Goal: Transaction & Acquisition: Purchase product/service

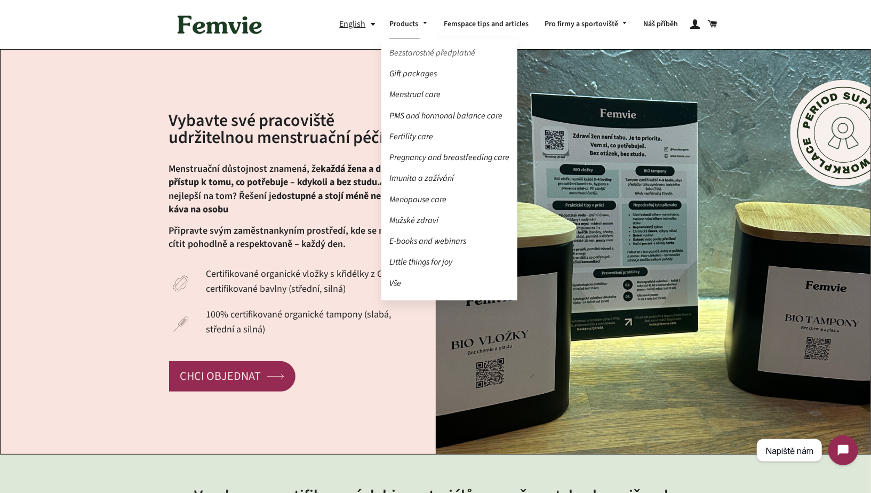
click at [433, 53] on link "Bezstarostné předplatné" at bounding box center [449, 53] width 136 height 19
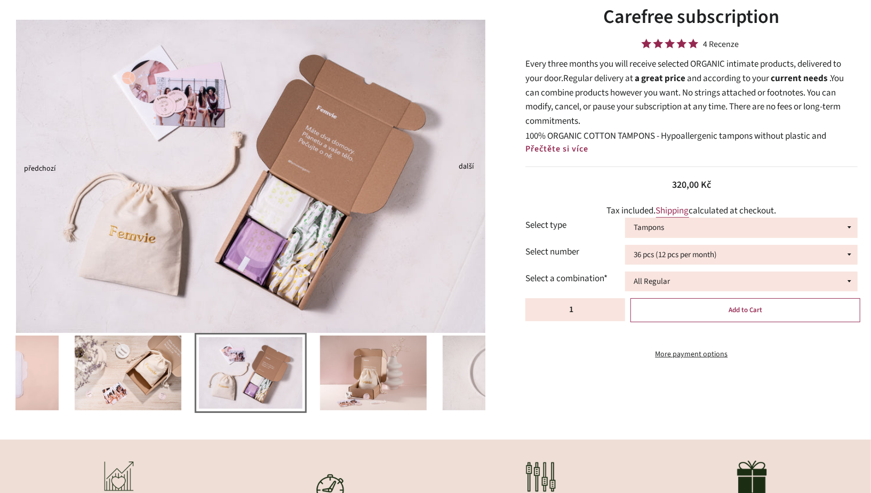
scroll to position [90, 0]
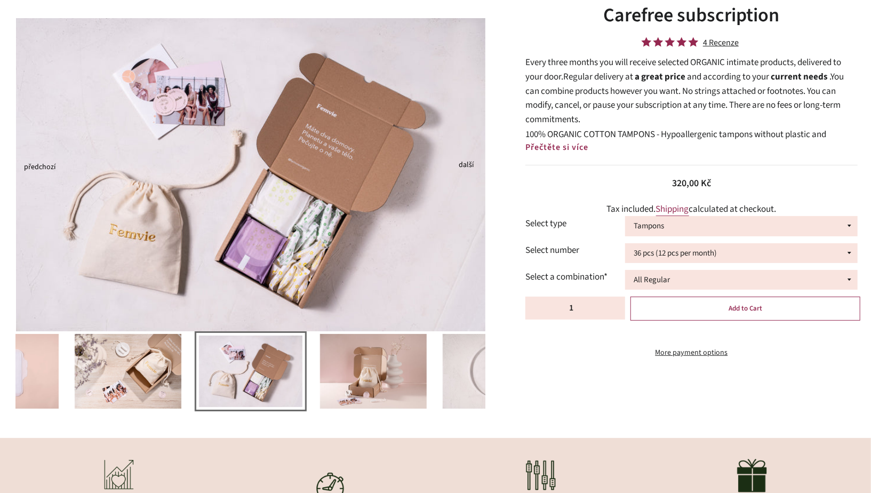
click at [719, 45] on div "4 Recenze" at bounding box center [721, 42] width 36 height 7
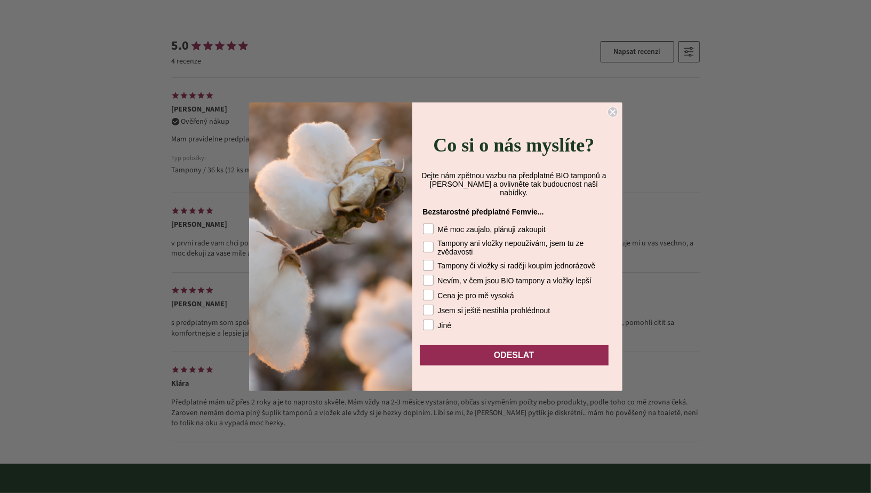
scroll to position [2379, 0]
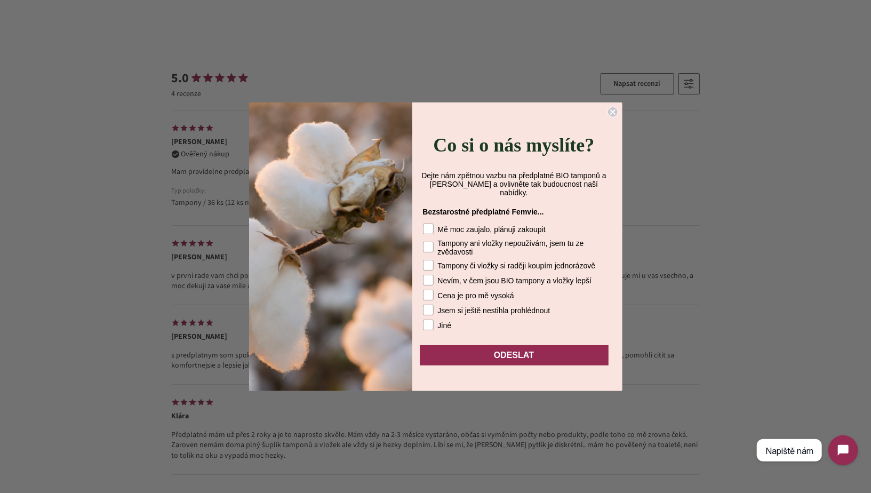
click at [611, 110] on icon "Close dialog" at bounding box center [612, 112] width 4 height 4
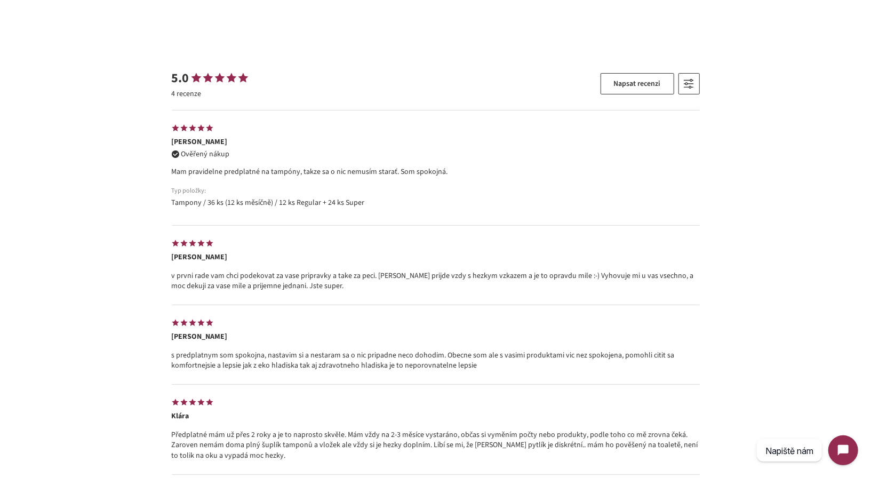
click at [627, 79] on div "Close dialog Co si o nás myslíte? Dejte nám zpětnou vazbu na předplatné BIO tam…" at bounding box center [435, 246] width 871 height 493
click at [626, 79] on button "Napsat recenzi" at bounding box center [637, 83] width 74 height 21
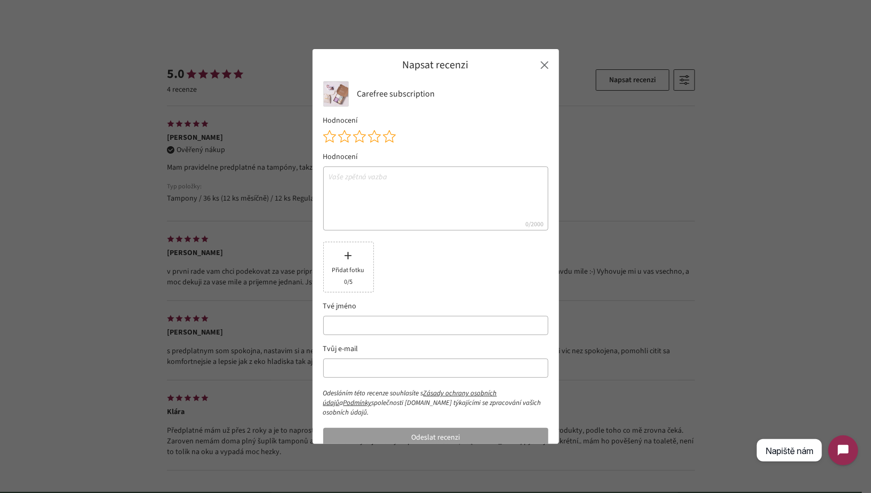
click at [415, 202] on textarea at bounding box center [435, 198] width 225 height 64
paste textarea "Musím říct, že lituji toho, že jsem se o Vás nedozvěděla mnohem dříve. Od té do…"
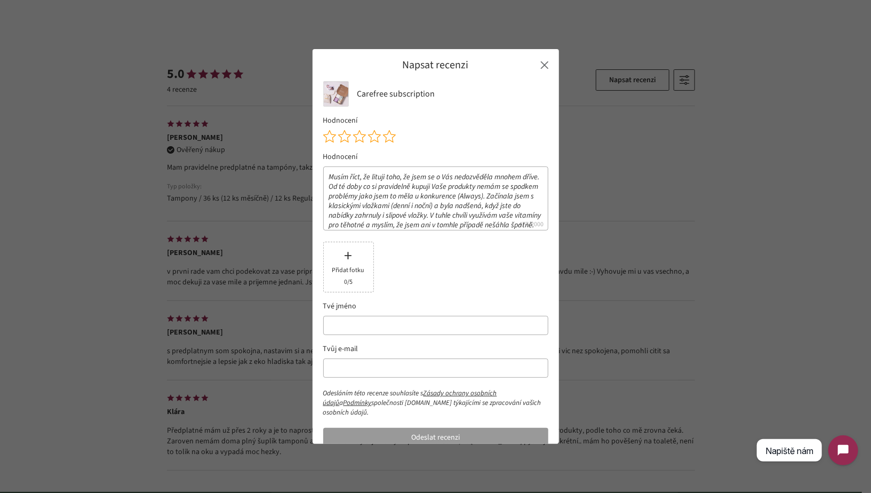
scroll to position [19, 0]
type textarea "Musím říct, že lituji toho, že jsem se o Vás nedozvěděla mnohem dříve. Od té do…"
click at [390, 137] on icon at bounding box center [389, 137] width 12 height 12
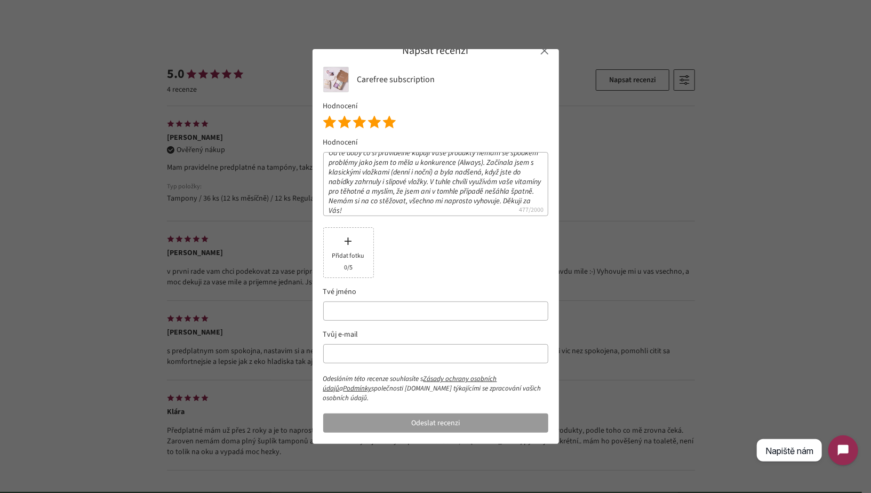
click at [380, 309] on input "text" at bounding box center [435, 310] width 225 height 19
type input "Eliška B"
click at [362, 350] on input "text" at bounding box center [435, 353] width 225 height 19
paste input "nelinecka00@seznam.c"
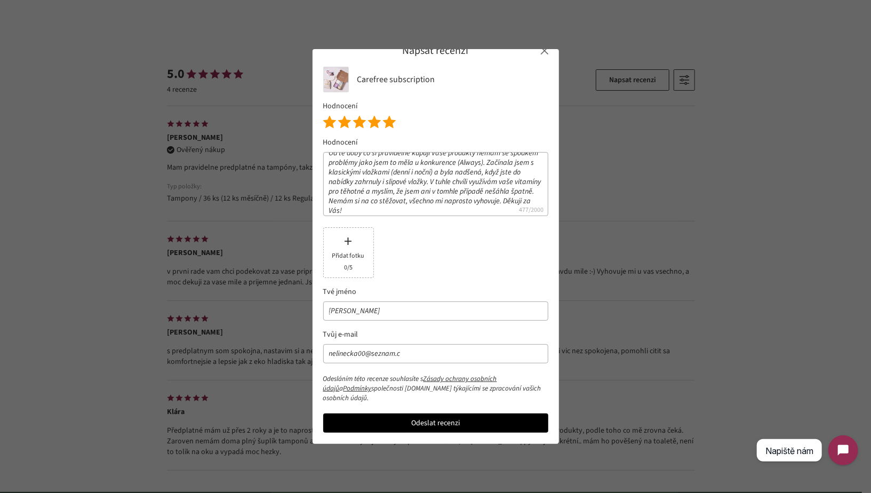
type input "nelinecka00@seznam.cz"
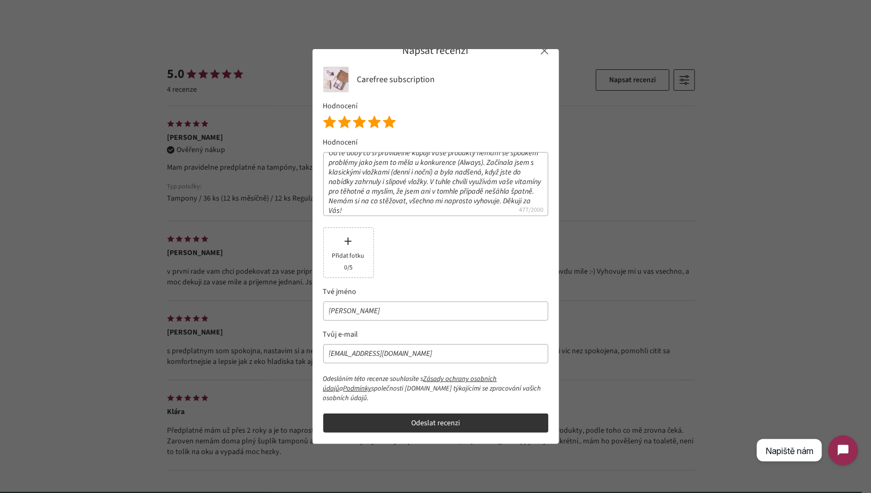
click at [433, 420] on button "Odeslat recenzi" at bounding box center [435, 422] width 225 height 19
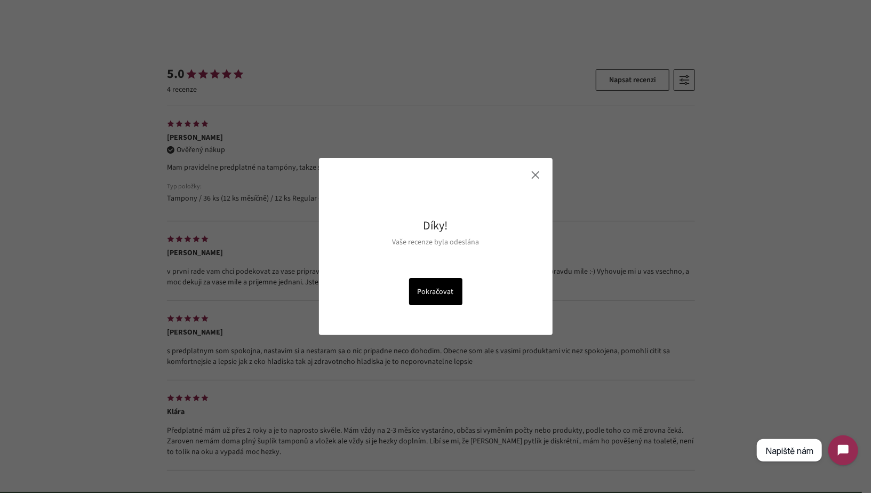
click at [537, 171] on div at bounding box center [534, 174] width 7 height 7
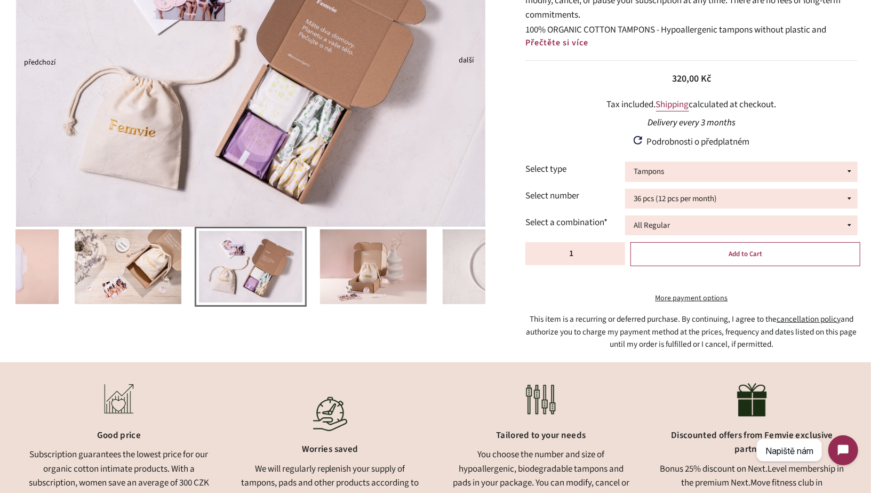
scroll to position [0, 0]
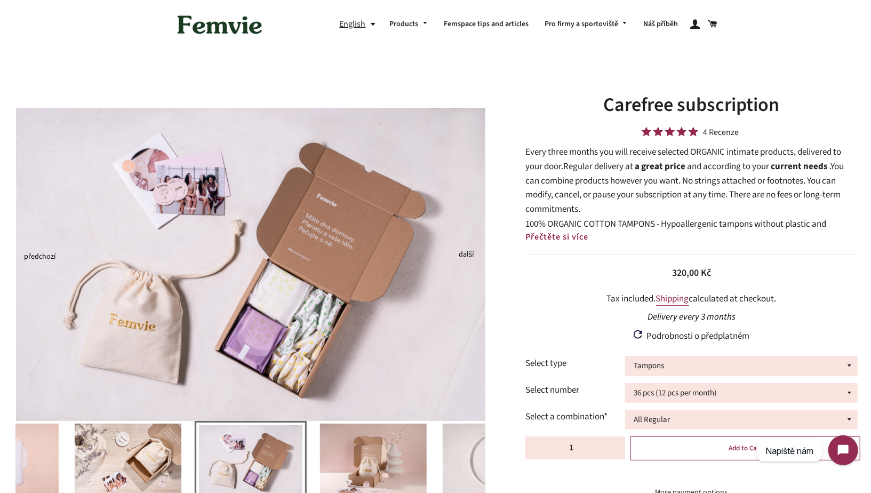
click at [372, 29] on button "English" at bounding box center [360, 24] width 42 height 14
click at [368, 46] on link "čeština" at bounding box center [361, 46] width 27 height 14
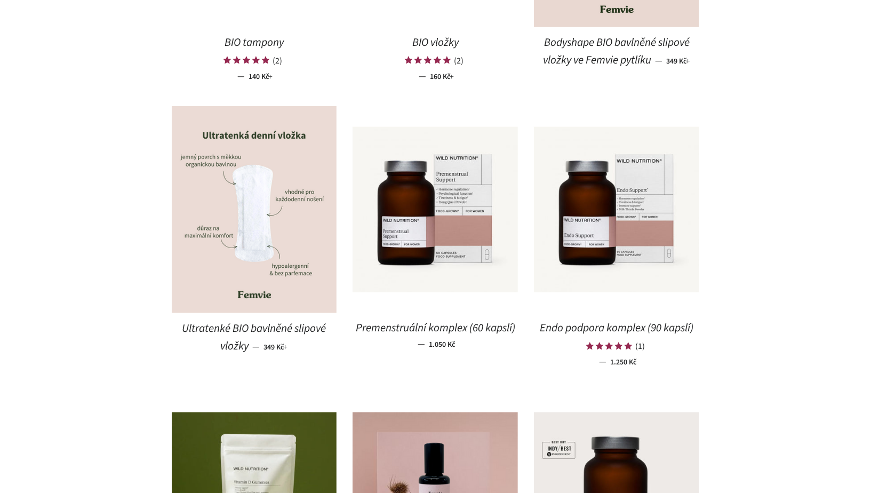
scroll to position [869, 0]
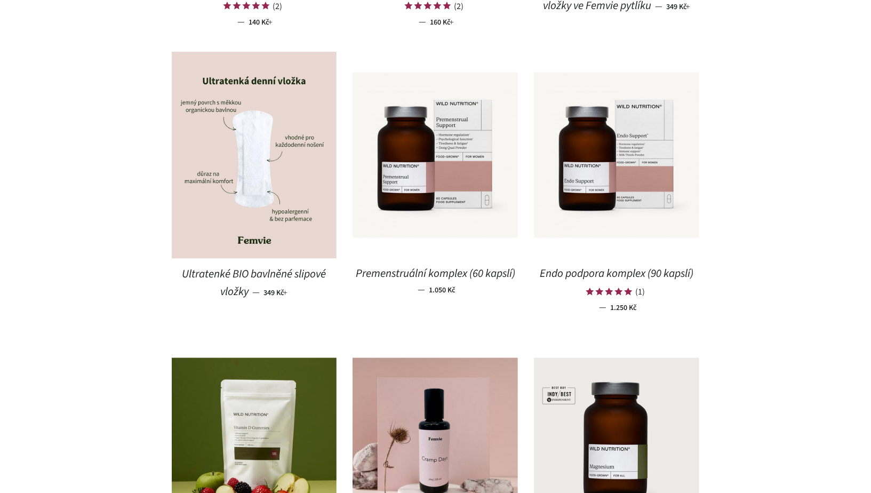
click at [262, 275] on span "Ultratenké BIO bavlněné slipové vložky" at bounding box center [254, 282] width 144 height 33
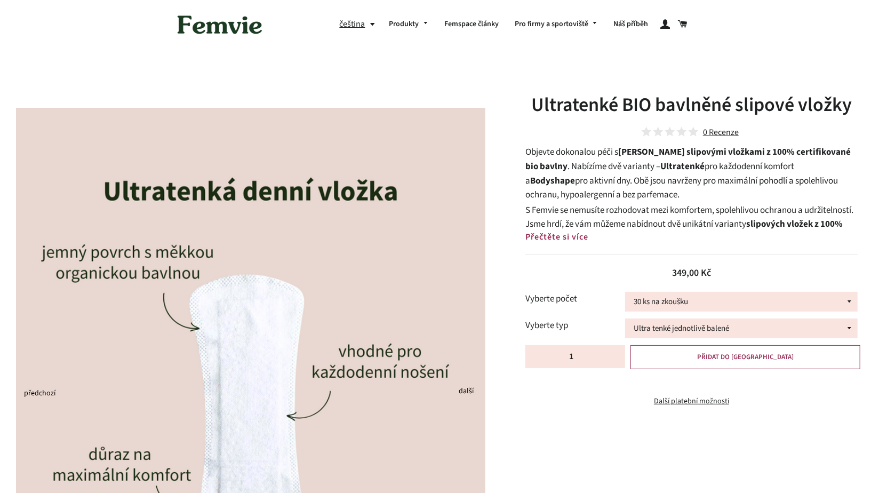
click at [722, 131] on div "0 Recenze" at bounding box center [721, 131] width 36 height 7
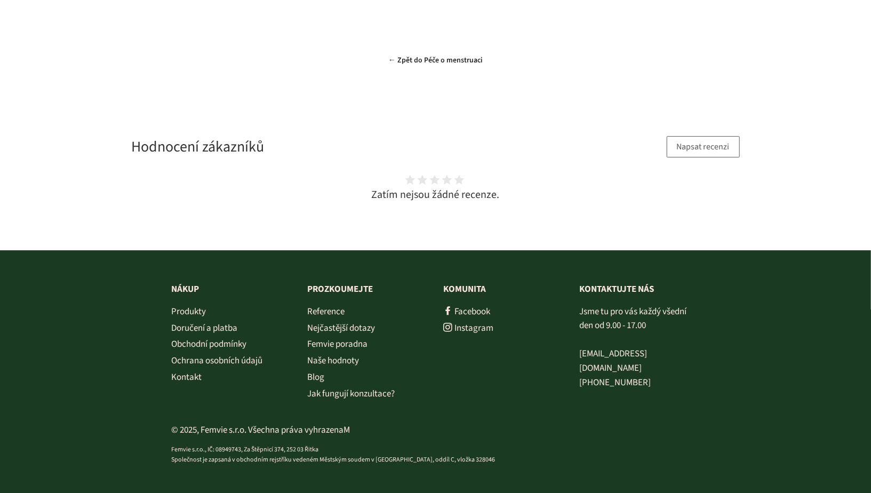
click at [686, 140] on button "Napsat recenzi" at bounding box center [702, 146] width 73 height 21
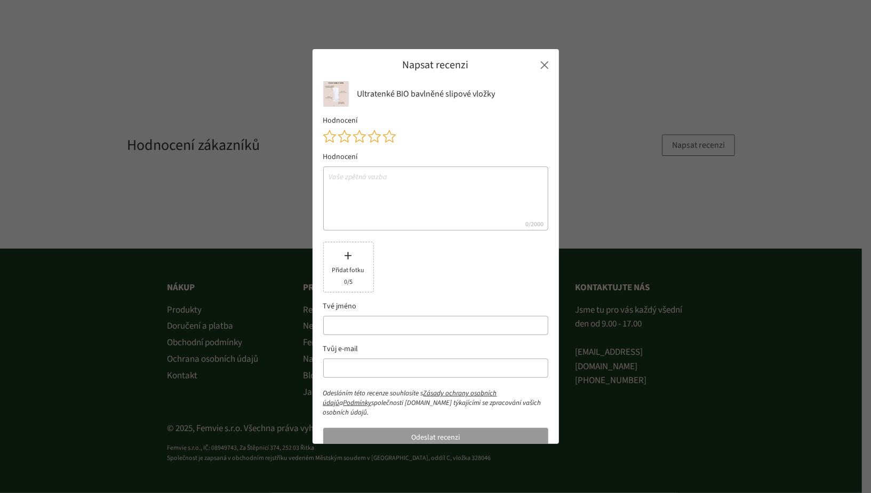
scroll to position [2127, 0]
click at [440, 197] on textarea at bounding box center [435, 198] width 225 height 64
paste textarea "nelinecka00@seznam.c"
type textarea "nelinecka00@seznam.c"
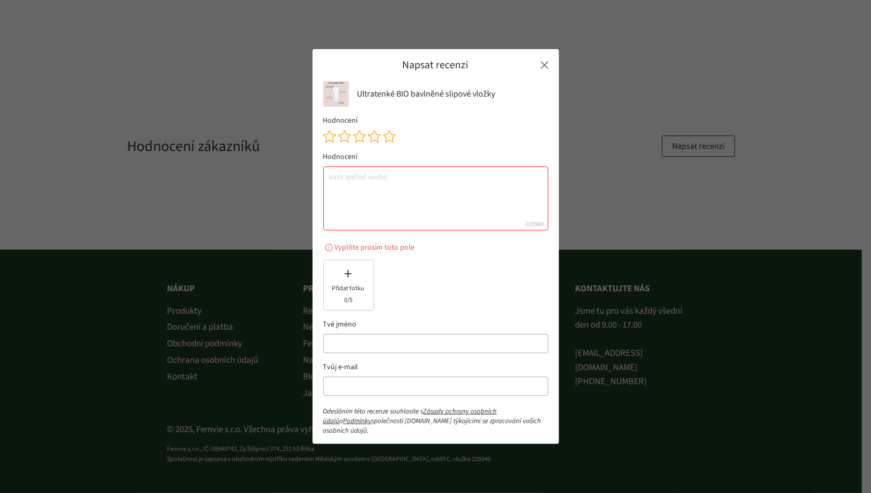
click at [370, 374] on div "Tvůj e-mail" at bounding box center [435, 378] width 225 height 34
paste input "nelinecka00@seznam.c"
type input "nelinecka00@seznam.cz"
click at [386, 342] on input "text" at bounding box center [435, 343] width 225 height 19
type input "Eliška"
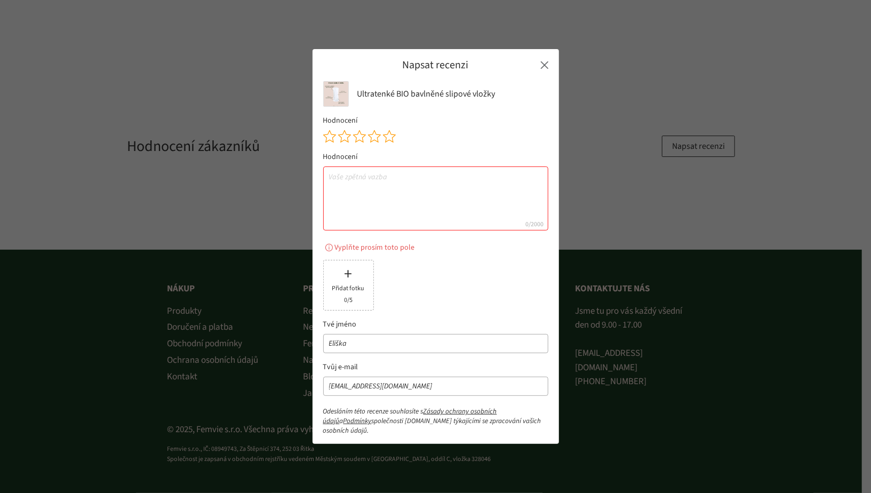
click at [437, 190] on textarea at bounding box center [435, 198] width 225 height 64
paste textarea "Musím říct, že lituji toho, že jsem se o Vás nedozvěděla mnohem dříve. Od té do…"
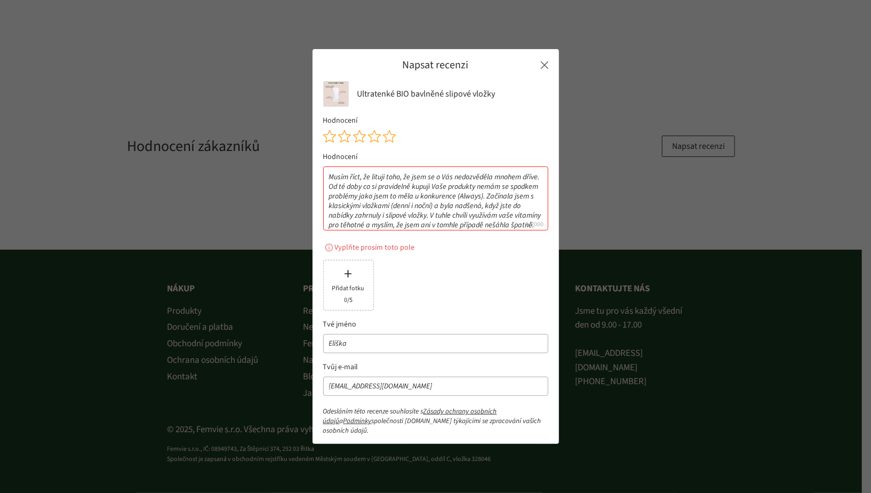
scroll to position [19, 0]
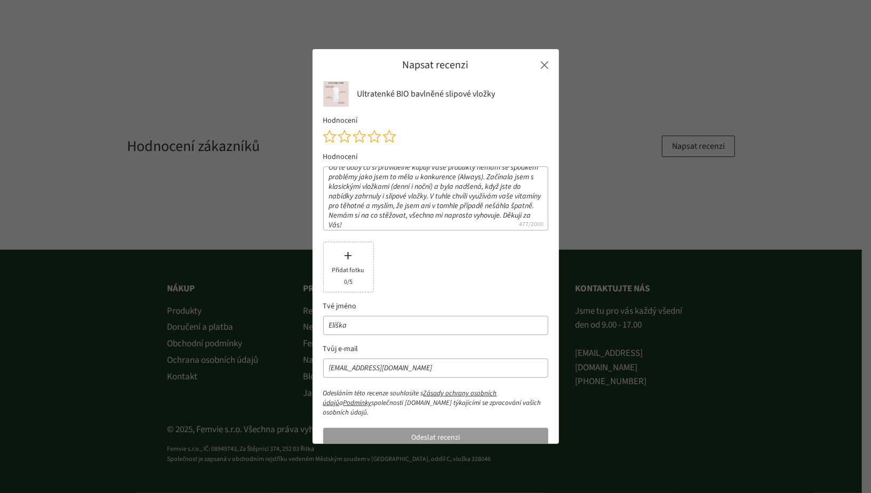
type textarea "Musím říct, že lituji toho, že jsem se o Vás nedozvěděla mnohem dříve. Od té do…"
click at [394, 136] on icon at bounding box center [389, 136] width 13 height 13
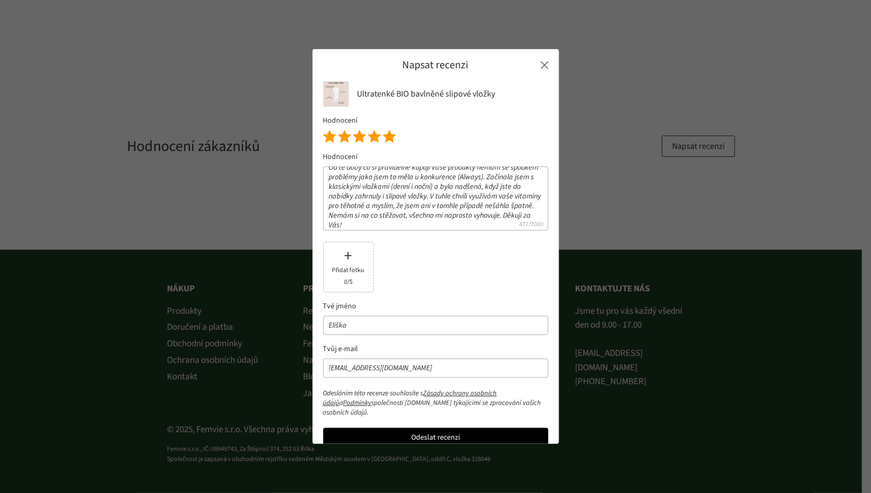
scroll to position [15, 0]
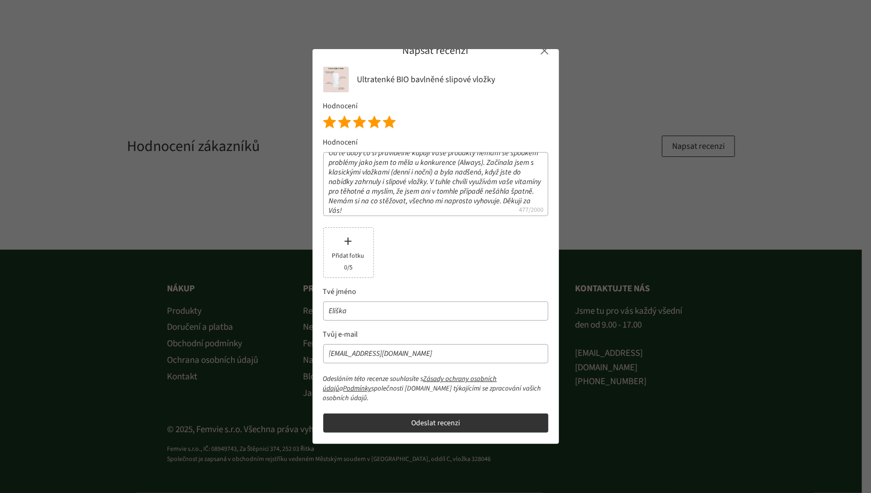
click at [380, 424] on button "Odeslat recenzi" at bounding box center [435, 422] width 225 height 19
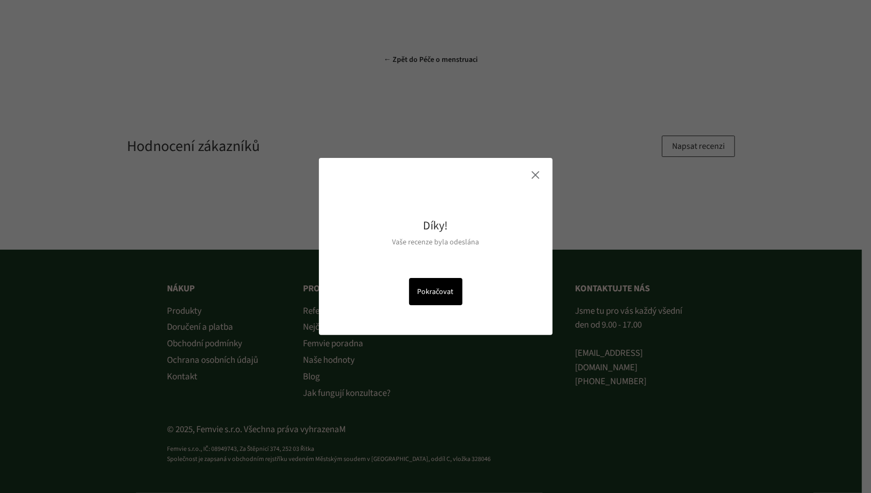
click at [538, 167] on div "Díky! Vaše recenze byla odeslána Kopírovat Pokračovat" at bounding box center [435, 246] width 233 height 177
click at [537, 173] on div at bounding box center [534, 174] width 7 height 7
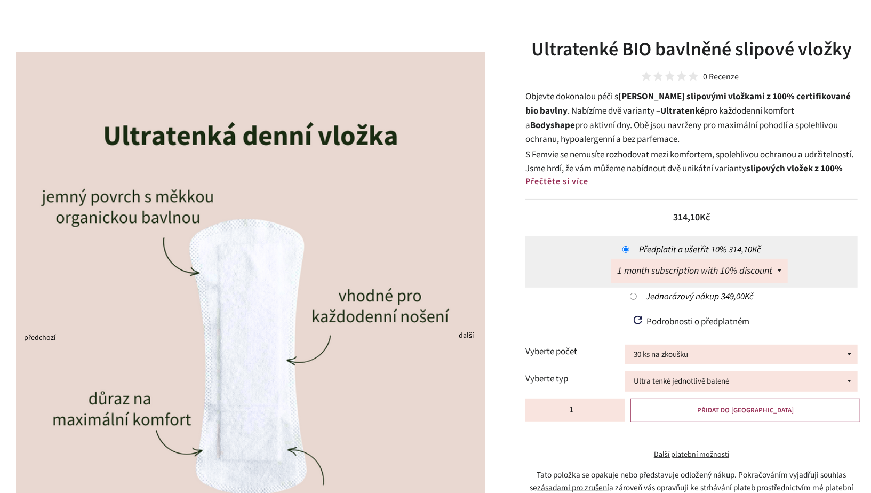
scroll to position [0, 0]
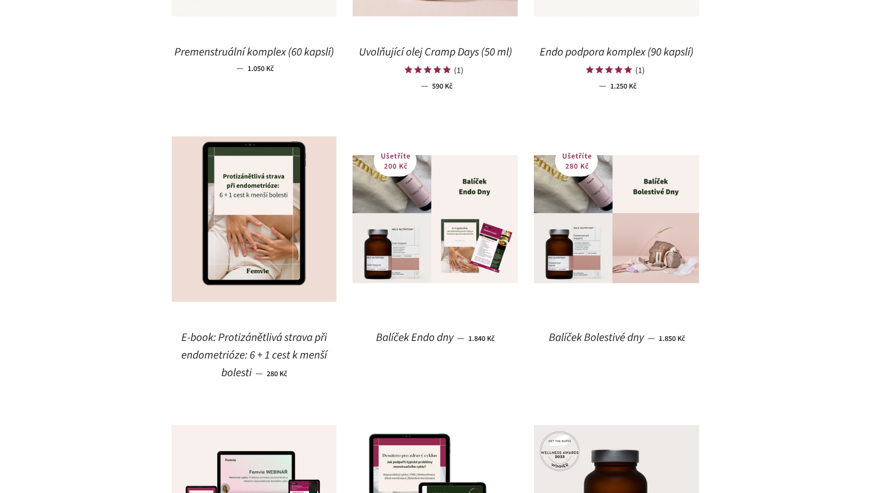
scroll to position [1156, 0]
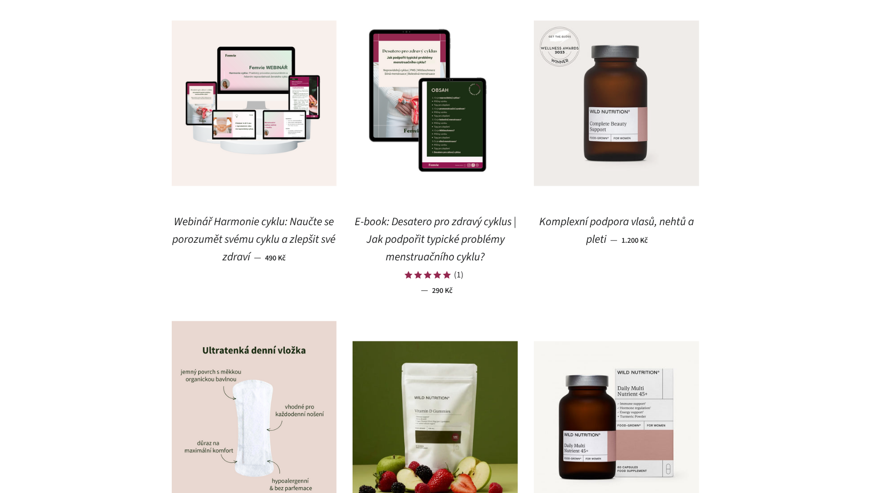
click at [597, 142] on img at bounding box center [616, 103] width 165 height 165
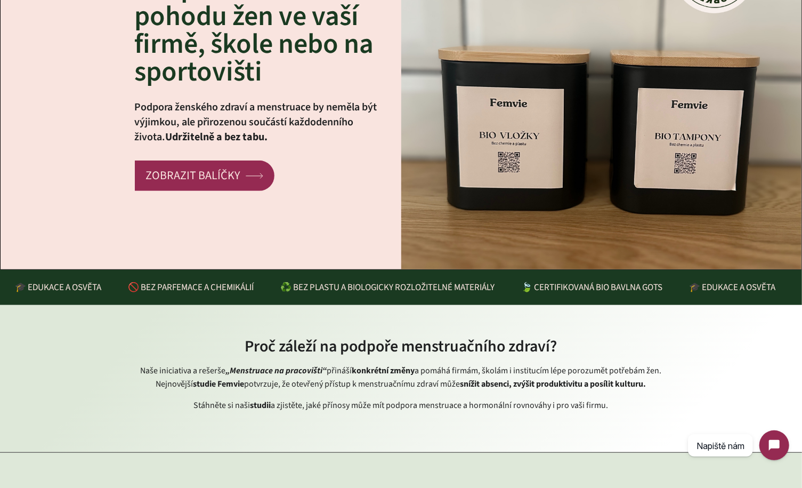
scroll to position [155, 0]
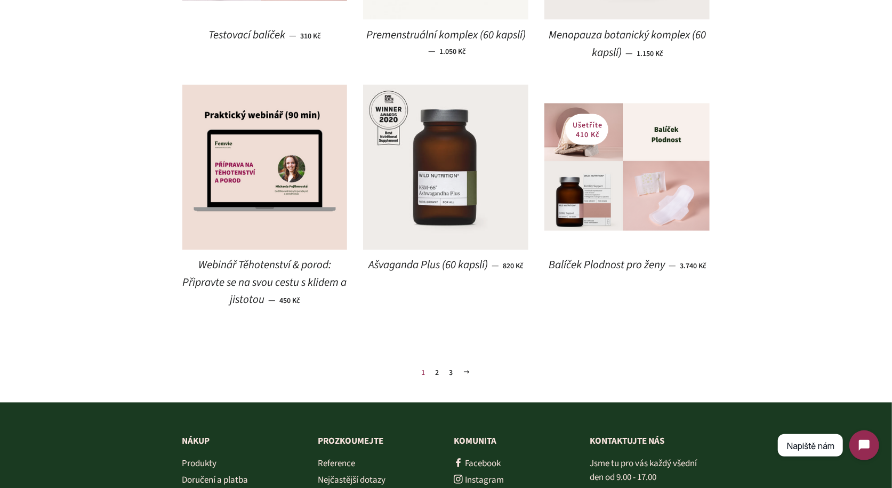
scroll to position [1119, 0]
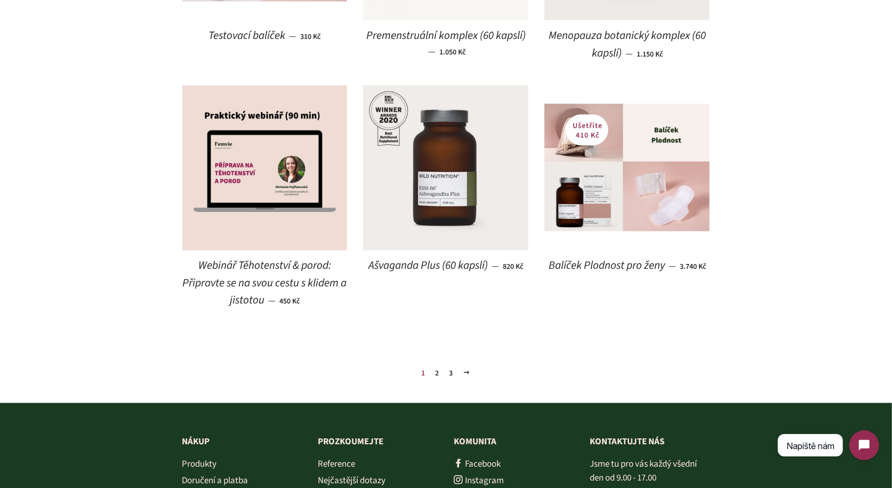
click at [447, 199] on img at bounding box center [445, 167] width 165 height 165
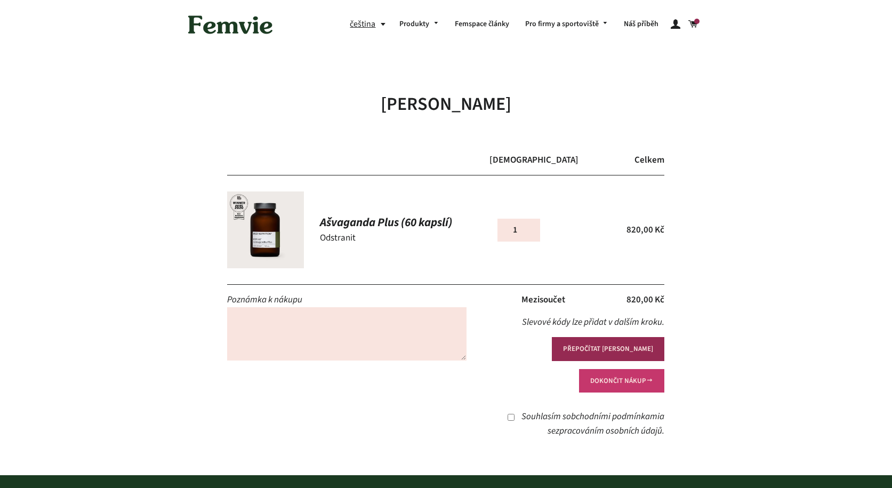
scroll to position [37, 0]
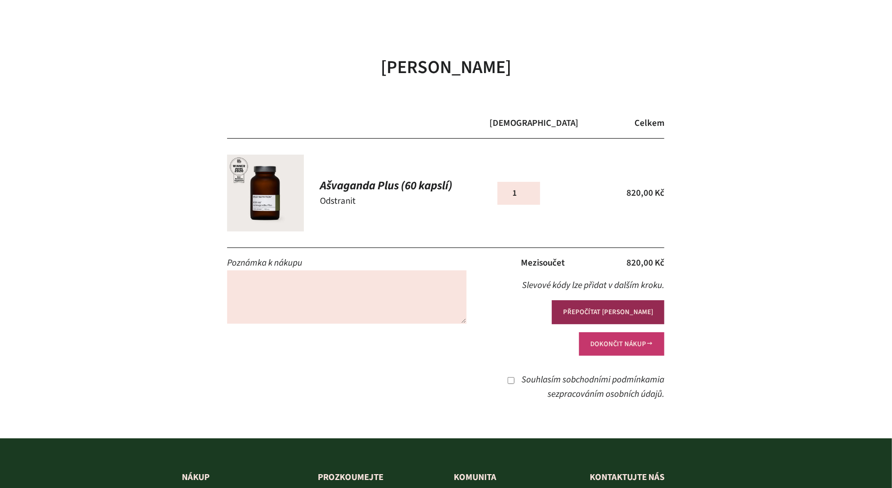
click at [656, 332] on button "DOKONČIT NÁKUP" at bounding box center [621, 343] width 85 height 23
click at [507, 377] on input "[PERSON_NAME] s obchodními podmínkami a se zpracováním osobních údajů ." at bounding box center [510, 380] width 7 height 7
checkbox input "true"
click at [600, 332] on button "DOKONČIT NÁKUP" at bounding box center [621, 343] width 85 height 23
